Goal: Information Seeking & Learning: Find specific fact

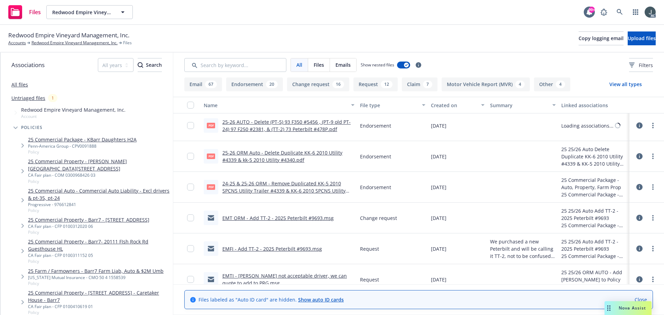
scroll to position [3774, 0]
click at [313, 189] on link "24-25 & 25-26 ORM - Remove Duplicated KK-5 2010 SPCNS Utility Trailer #4339 & K…" at bounding box center [283, 190] width 123 height 21
click at [190, 187] on input "checkbox" at bounding box center [190, 187] width 7 height 7
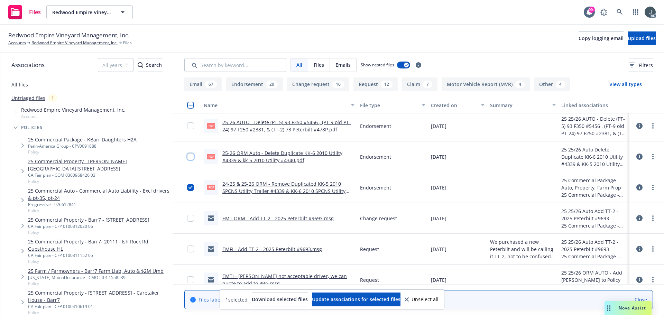
click at [188, 156] on input "checkbox" at bounding box center [190, 156] width 7 height 7
click at [245, 154] on link "25-26 ORM Auto - Delete Duplicate KK-6 2010 Utility #4339 & kk-5 2010 Utility #…" at bounding box center [282, 157] width 120 height 14
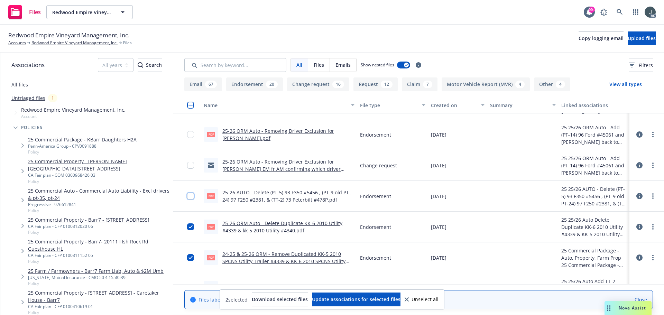
click at [188, 197] on input "checkbox" at bounding box center [190, 196] width 7 height 7
click at [262, 191] on link "25-26 AUTO - Delete (PT-5) 93 F350 #5456 , (PT-9 old PT-24) 97 F250 #2381, & (T…" at bounding box center [286, 196] width 128 height 14
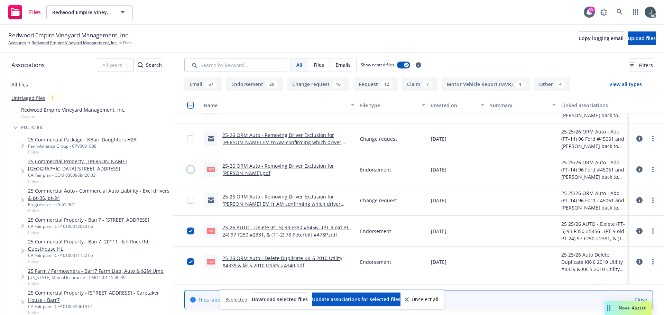
click at [190, 169] on input "checkbox" at bounding box center [190, 169] width 7 height 7
click at [305, 167] on link "25-26 ORM Auto - Removing Driver Exclusion for Manuel Varela.pdf" at bounding box center [278, 169] width 112 height 14
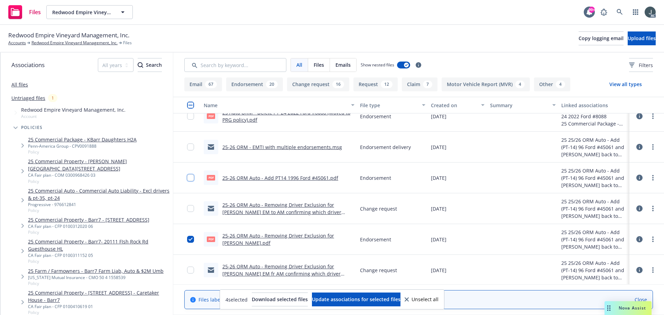
click at [189, 177] on input "checkbox" at bounding box center [190, 177] width 7 height 7
click at [261, 178] on link "25-26 ORM Auto - Add PT14 1996 Ford #45061.pdf" at bounding box center [280, 178] width 116 height 7
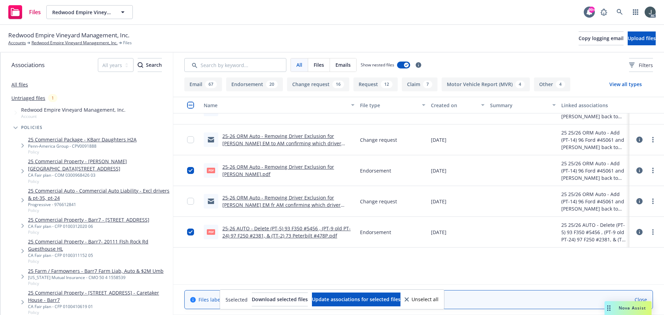
scroll to position [3567, 0]
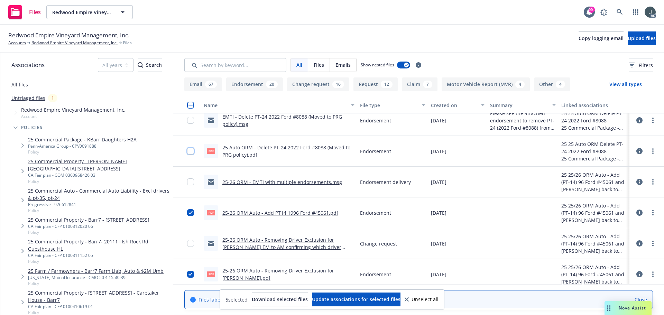
click at [191, 149] on input "checkbox" at bounding box center [190, 151] width 7 height 7
click at [280, 148] on link "25 Auto ORM - Delete PT-24 2022 Ford #8088 (Moved to PRG policy).pdf" at bounding box center [286, 151] width 128 height 14
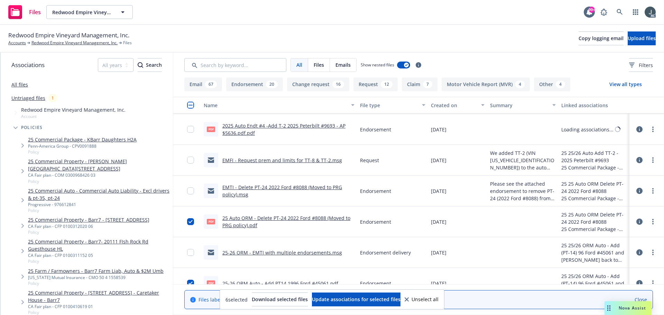
scroll to position [3463, 0]
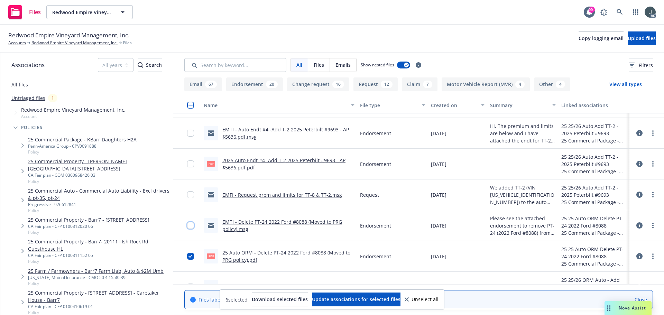
click at [192, 223] on input "checkbox" at bounding box center [190, 225] width 7 height 7
click at [189, 163] on input "checkbox" at bounding box center [190, 163] width 7 height 7
click at [257, 162] on link "2025 Auto Endt #4 -Add T-2 2025 Peterbilt #9693 - AP $5636.pdf.pdf" at bounding box center [283, 164] width 123 height 14
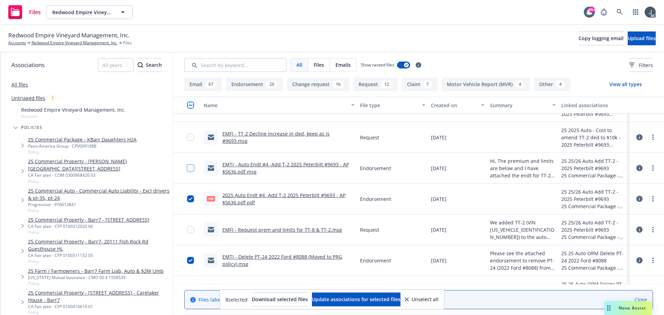
click at [190, 168] on input "checkbox" at bounding box center [190, 168] width 7 height 7
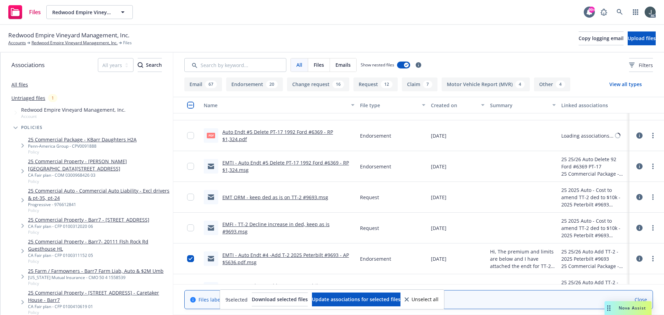
scroll to position [3291, 0]
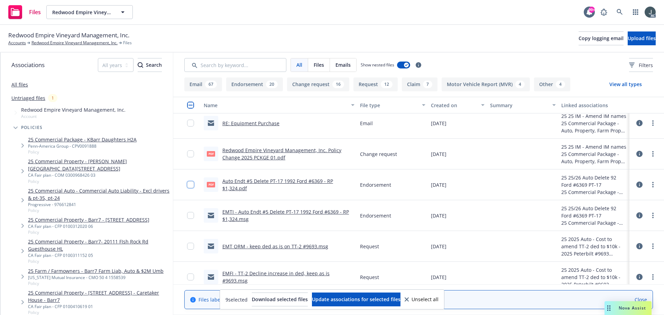
click at [190, 183] on input "checkbox" at bounding box center [190, 184] width 7 height 7
click at [263, 180] on link "Auto Endt #5 Delete PT-17 1992 Ford #6369 - RP $1,324.pdf" at bounding box center [277, 185] width 111 height 14
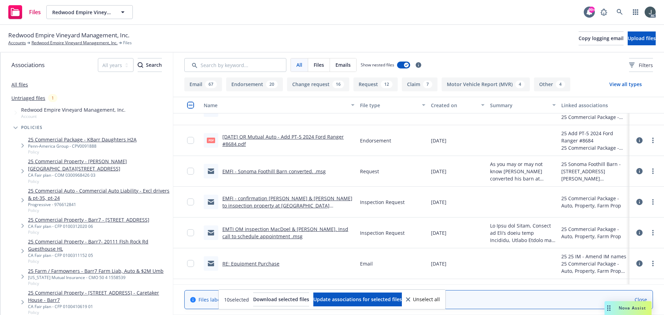
scroll to position [3083, 0]
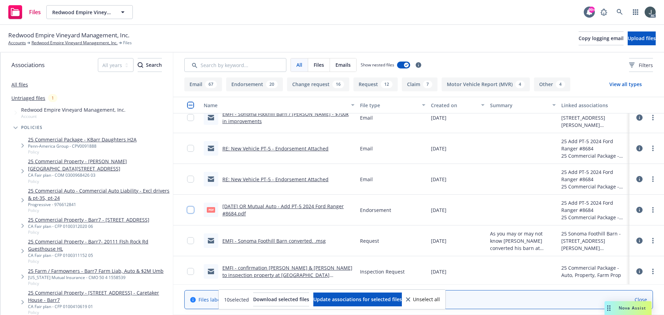
click at [191, 208] on input "checkbox" at bounding box center [190, 209] width 7 height 7
click at [264, 205] on link "4/28/25 OR Mutual Auto - Add PT-5 2024 Ford Ranger #8684.pdf" at bounding box center [282, 210] width 121 height 14
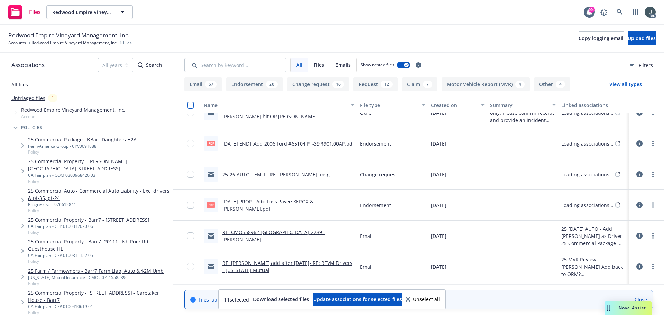
scroll to position [1908, 0]
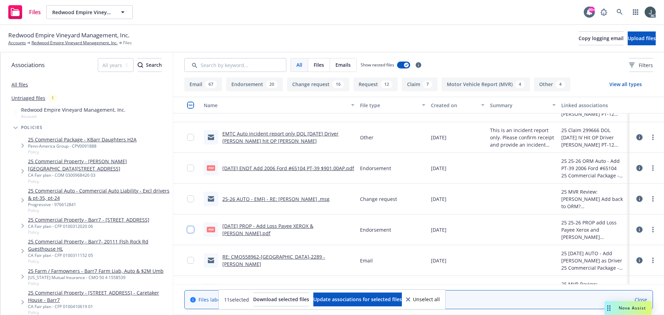
click at [190, 227] on input "checkbox" at bounding box center [190, 229] width 7 height 7
click at [259, 227] on link "5/21/2025 PROP - Add Loss Payee XEROX & William Scotsman.pdf" at bounding box center [267, 230] width 91 height 14
click at [190, 167] on input "checkbox" at bounding box center [190, 168] width 7 height 7
click at [306, 165] on link "6/2/2025 ENDT Add 2006 Ford #65104 PT-39 $901.00AP.pdf" at bounding box center [288, 168] width 132 height 7
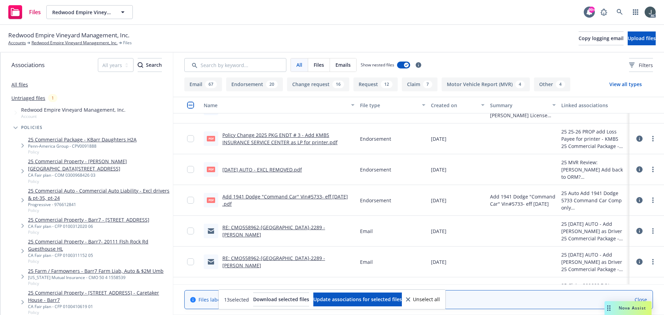
scroll to position [1286, 0]
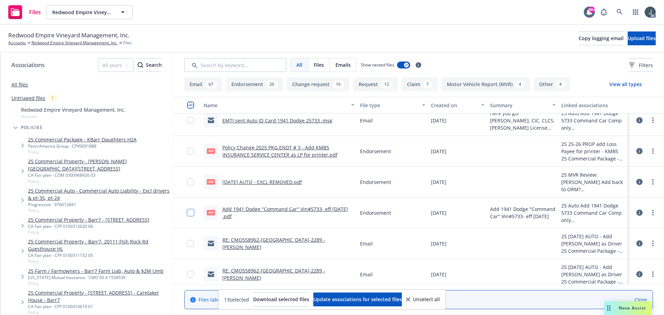
click at [192, 211] on input "checkbox" at bounding box center [190, 212] width 7 height 7
click at [190, 181] on input "checkbox" at bounding box center [190, 181] width 7 height 7
click at [266, 180] on link "6/2/2025 AUTO - EXCL REMOVED.pdf" at bounding box center [261, 182] width 79 height 7
click at [188, 151] on input "checkbox" at bounding box center [190, 151] width 7 height 7
click at [261, 150] on link "Policy Change 2025 PKG ENDT # 3 - Add KMBS INSURANCE SERVICE CENTER as LP for p…" at bounding box center [279, 151] width 115 height 14
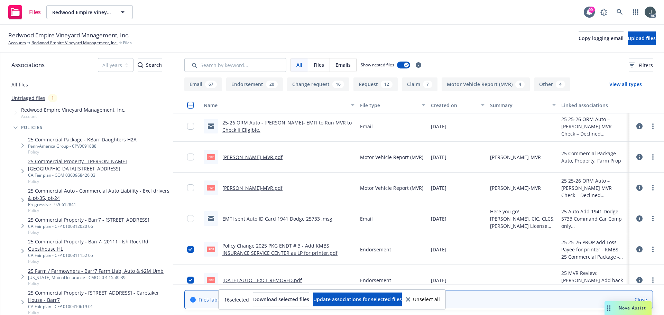
scroll to position [1244, 0]
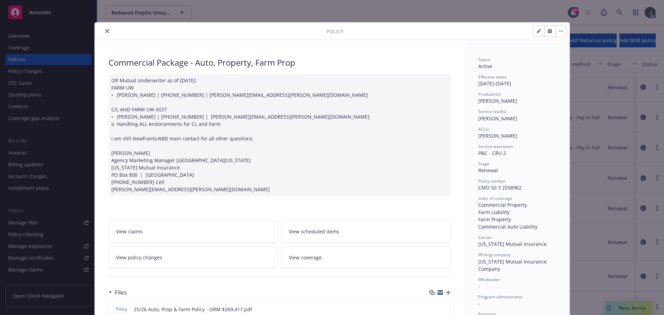
click at [103, 31] on button "close" at bounding box center [107, 31] width 8 height 8
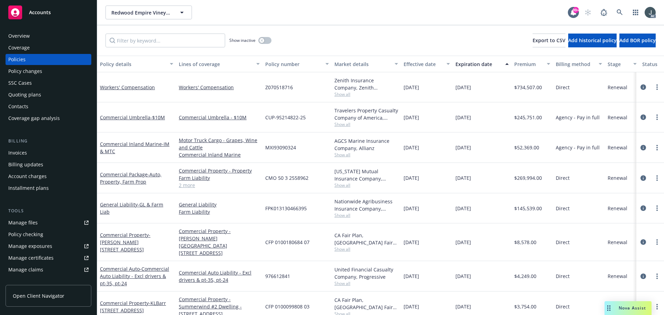
click at [285, 272] on span "976612841" at bounding box center [277, 275] width 25 height 7
click at [321, 270] on div "976612841" at bounding box center [296, 276] width 69 height 30
click at [286, 272] on span "976612841" at bounding box center [277, 275] width 25 height 7
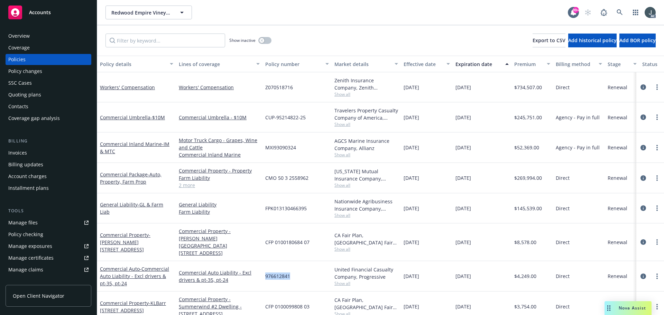
copy span "976612841"
click at [343, 280] on span "Show all" at bounding box center [366, 283] width 64 height 6
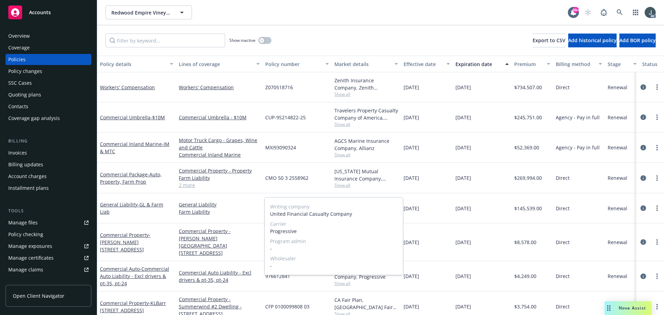
click at [274, 232] on span "Progressive" at bounding box center [333, 230] width 127 height 7
copy span "Progressive"
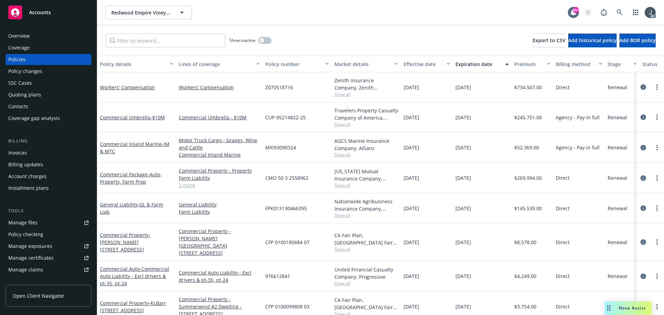
click at [476, 283] on div "[DATE]" at bounding box center [481, 276] width 59 height 30
drag, startPoint x: 402, startPoint y: 268, endPoint x: 431, endPoint y: 268, distance: 28.3
click at [431, 268] on div "[DATE]" at bounding box center [427, 276] width 52 height 30
copy span "[DATE]"
drag, startPoint x: 455, startPoint y: 269, endPoint x: 486, endPoint y: 269, distance: 30.8
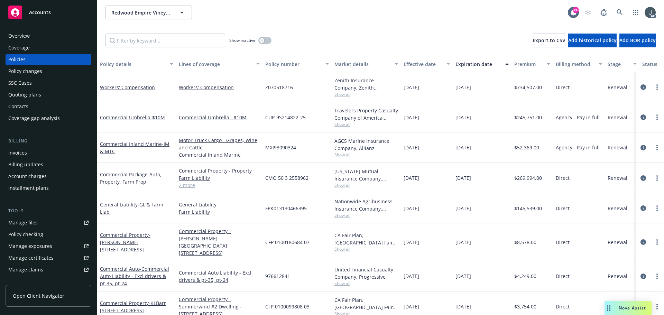
click at [486, 269] on div "[DATE]" at bounding box center [481, 276] width 59 height 30
copy span "[DATE]"
click at [283, 206] on span "FPK013130466395" at bounding box center [285, 208] width 41 height 7
copy span "FPK013130466395"
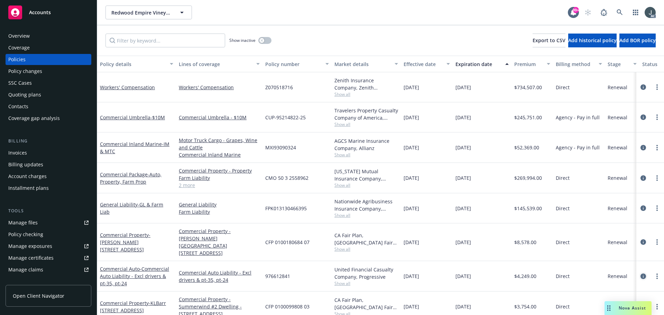
click at [640, 273] on icon "circleInformation" at bounding box center [643, 276] width 6 height 6
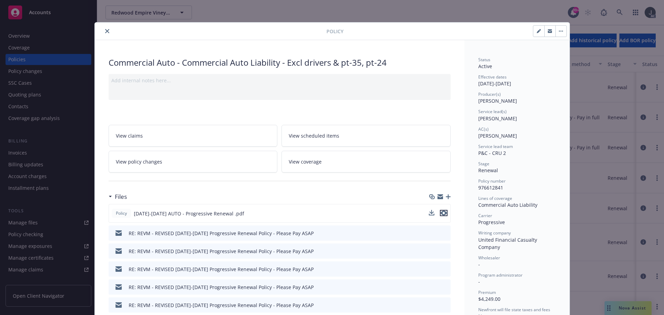
click at [441, 211] on icon "preview file" at bounding box center [443, 212] width 6 height 5
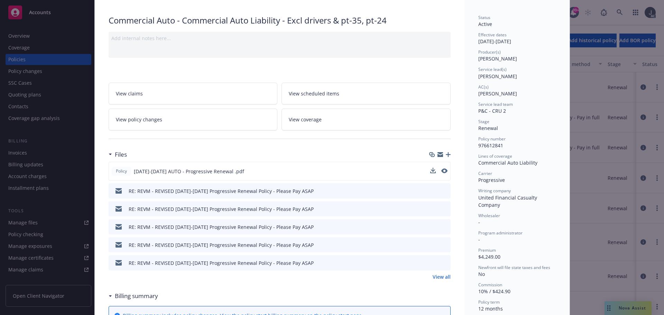
scroll to position [69, 0]
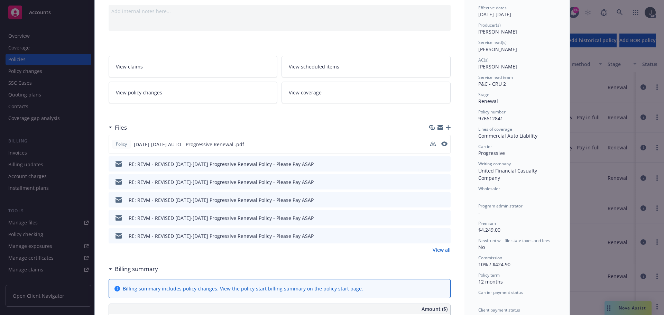
click at [443, 251] on link "View all" at bounding box center [441, 249] width 18 height 7
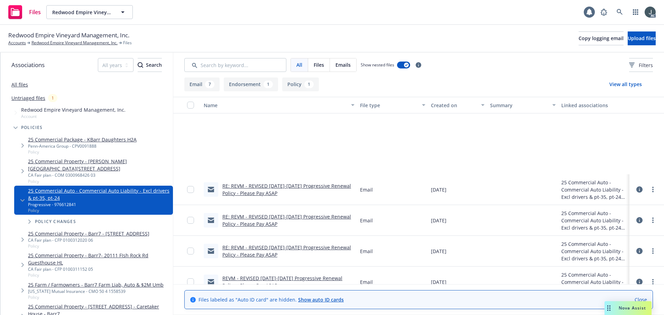
scroll to position [105, 0]
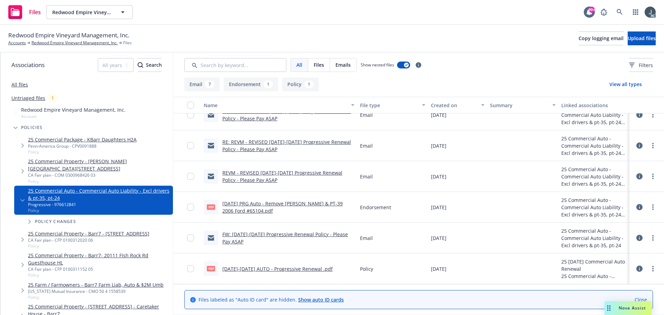
click at [274, 204] on link "7/19/2025 PRG Auto - Remove Alvaro Dolores & PT-39 2006 Ford #65104.pdf" at bounding box center [282, 207] width 120 height 14
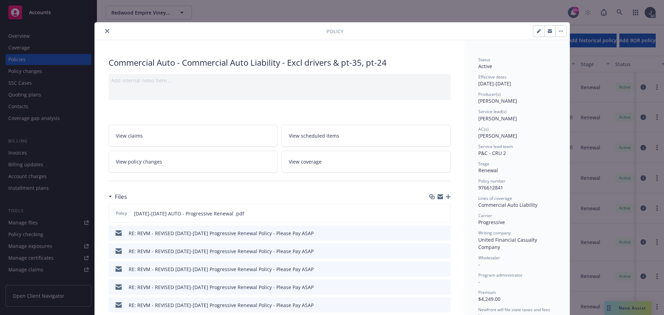
click at [107, 29] on button "close" at bounding box center [107, 31] width 8 height 8
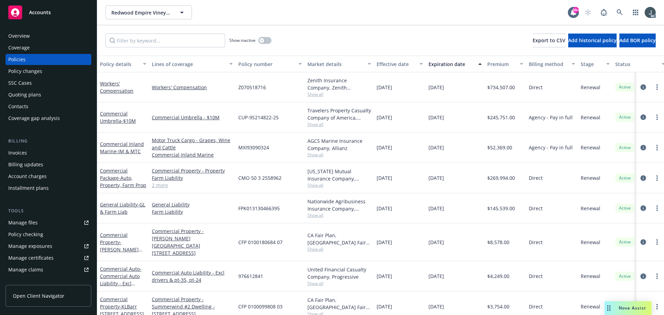
click at [640, 273] on icon "circleInformation" at bounding box center [643, 276] width 6 height 6
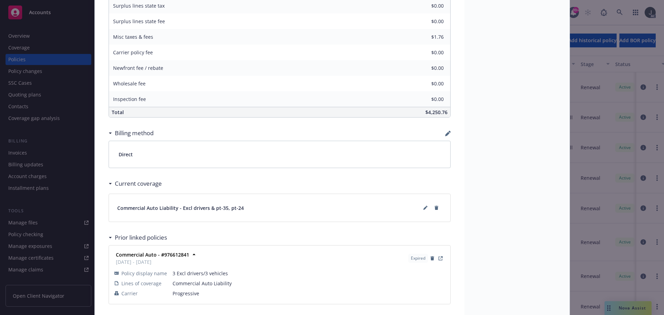
scroll to position [429, 0]
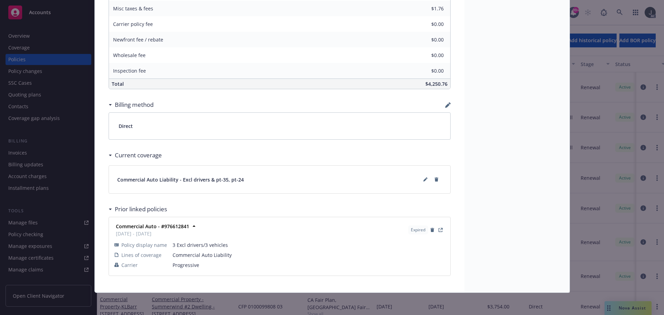
click at [109, 155] on icon at bounding box center [110, 154] width 3 height 1
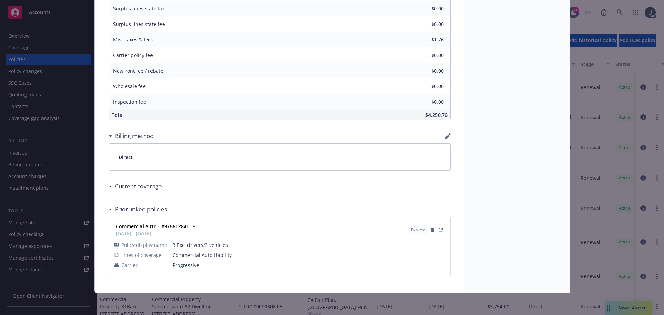
scroll to position [398, 0]
click at [109, 183] on div "Current coverage" at bounding box center [135, 186] width 53 height 9
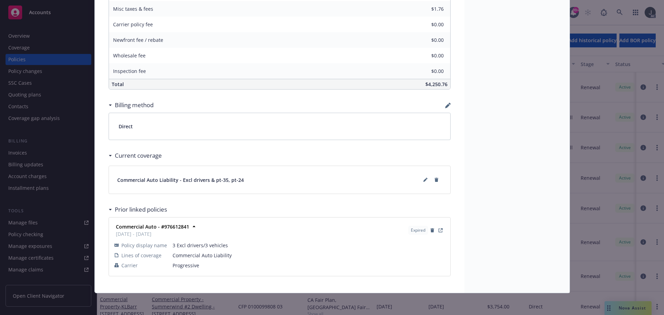
scroll to position [429, 0]
click at [423, 178] on icon at bounding box center [425, 179] width 4 height 4
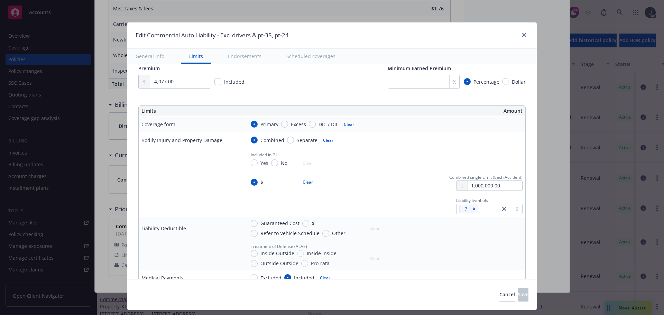
scroll to position [207, 0]
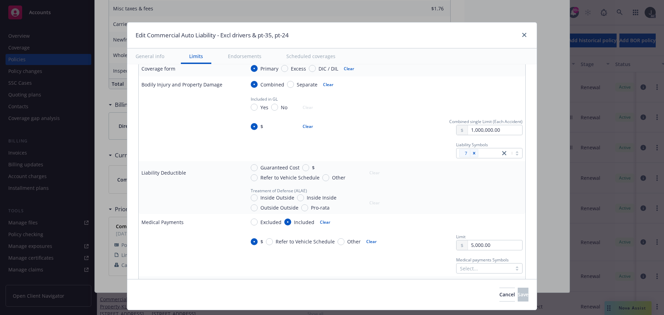
type textarea "x"
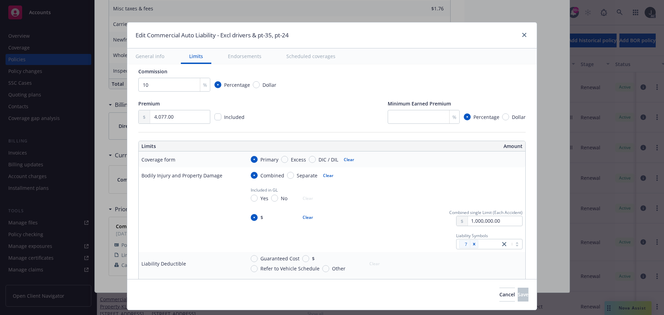
scroll to position [69, 0]
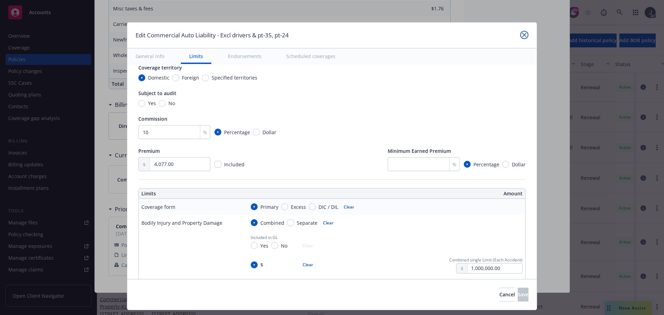
click at [522, 37] on icon "close" at bounding box center [524, 35] width 4 height 4
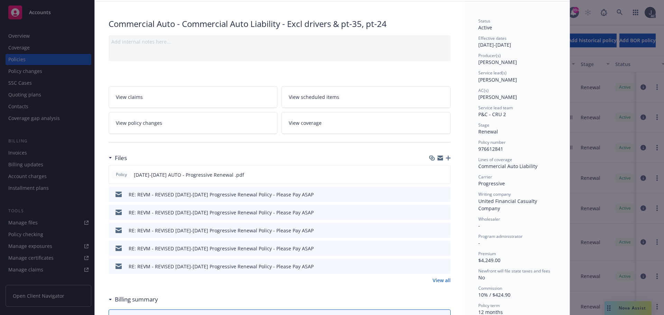
scroll to position [0, 0]
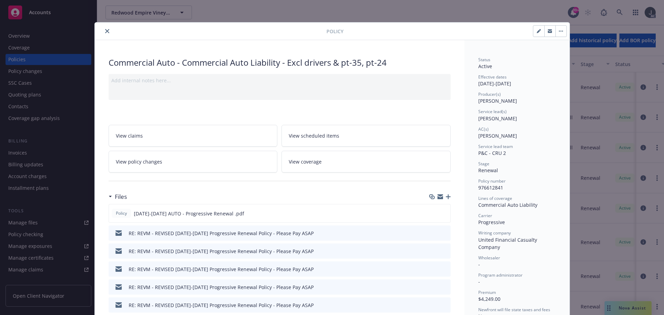
click at [105, 31] on icon "close" at bounding box center [107, 31] width 4 height 4
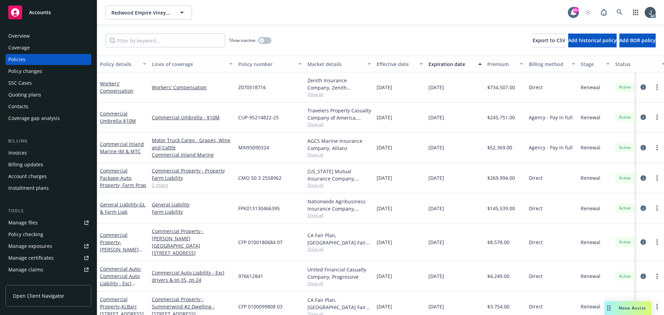
click at [271, 208] on span "FPK013130466395" at bounding box center [258, 208] width 41 height 7
click at [251, 88] on span "Z070518716" at bounding box center [252, 87] width 28 height 7
click at [640, 88] on icon "circleInformation" at bounding box center [643, 87] width 6 height 6
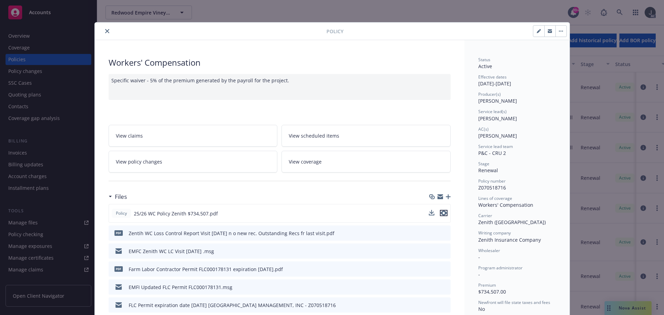
click at [441, 213] on icon "preview file" at bounding box center [443, 212] width 6 height 5
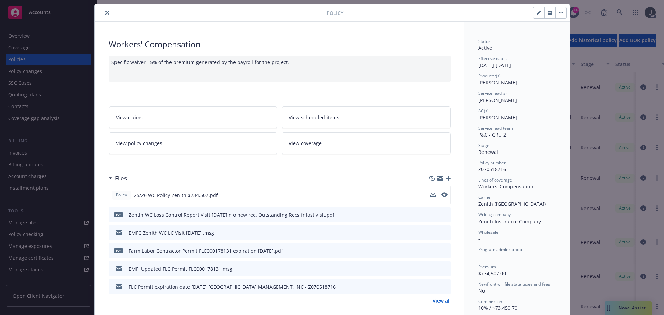
scroll to position [104, 0]
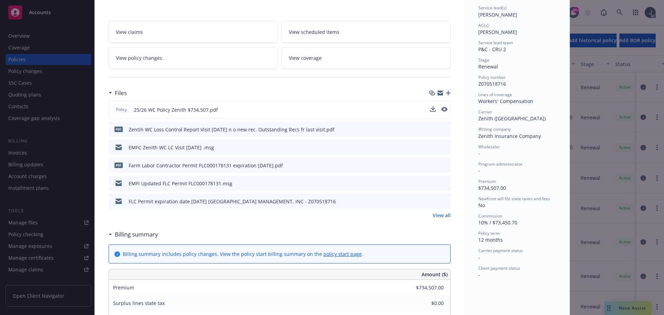
click at [438, 215] on link "View all" at bounding box center [441, 215] width 18 height 7
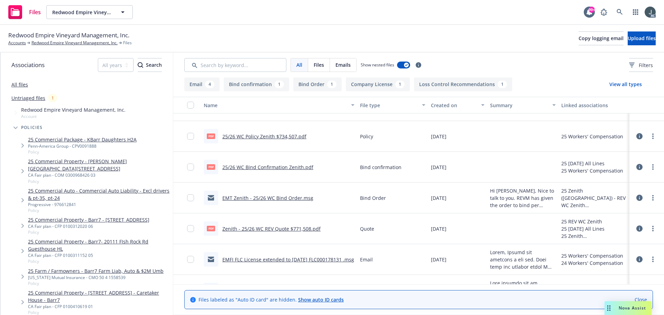
scroll to position [166, 0]
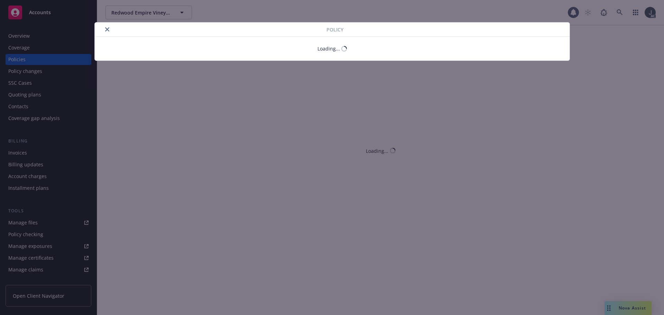
click at [106, 30] on icon "close" at bounding box center [107, 29] width 4 height 4
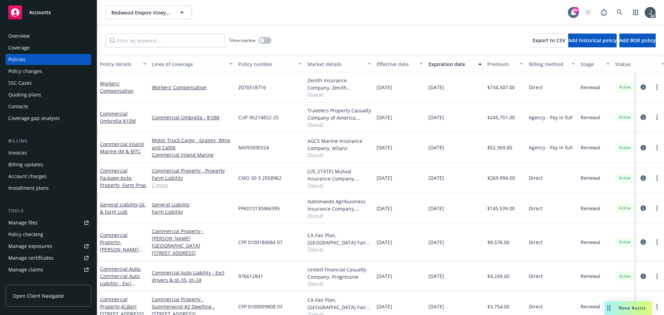
drag, startPoint x: 429, startPoint y: 88, endPoint x: 468, endPoint y: 88, distance: 38.7
click at [468, 88] on div "[DATE]" at bounding box center [454, 87] width 59 height 30
copy span "[DATE]"
click at [253, 205] on span "FPK013130466395" at bounding box center [258, 208] width 41 height 7
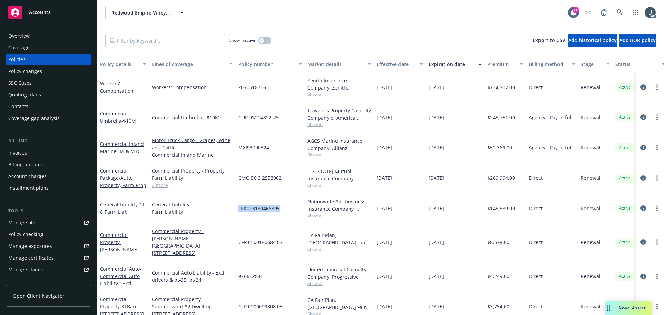
copy span "FPK013130466395"
click at [165, 187] on link "2 more" at bounding box center [192, 184] width 81 height 7
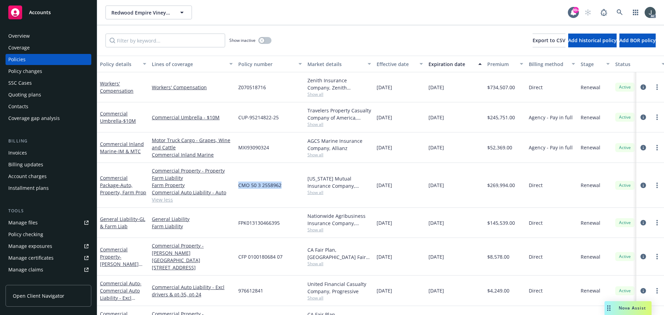
drag, startPoint x: 240, startPoint y: 186, endPoint x: 282, endPoint y: 186, distance: 42.9
click at [282, 186] on div "CMO 50 3 2558962" at bounding box center [269, 185] width 69 height 45
copy span "CMO 50 3 2558962"
